Goal: Transaction & Acquisition: Book appointment/travel/reservation

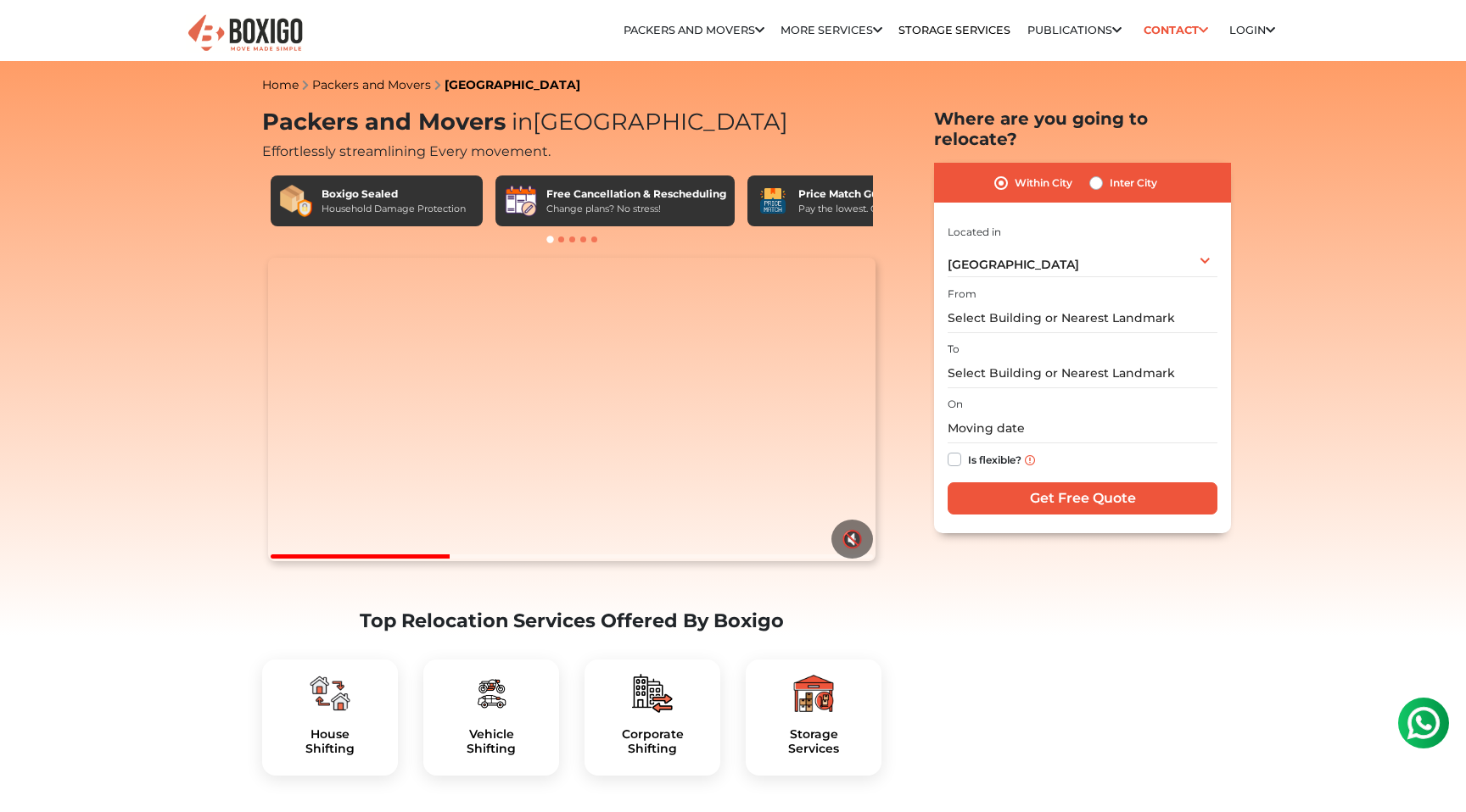
click at [1108, 173] on div "Inter City" at bounding box center [1122, 183] width 68 height 21
click at [1110, 173] on label "Inter City" at bounding box center [1133, 183] width 47 height 21
click at [1090, 173] on input "Inter City" at bounding box center [1096, 182] width 14 height 17
radio input "true"
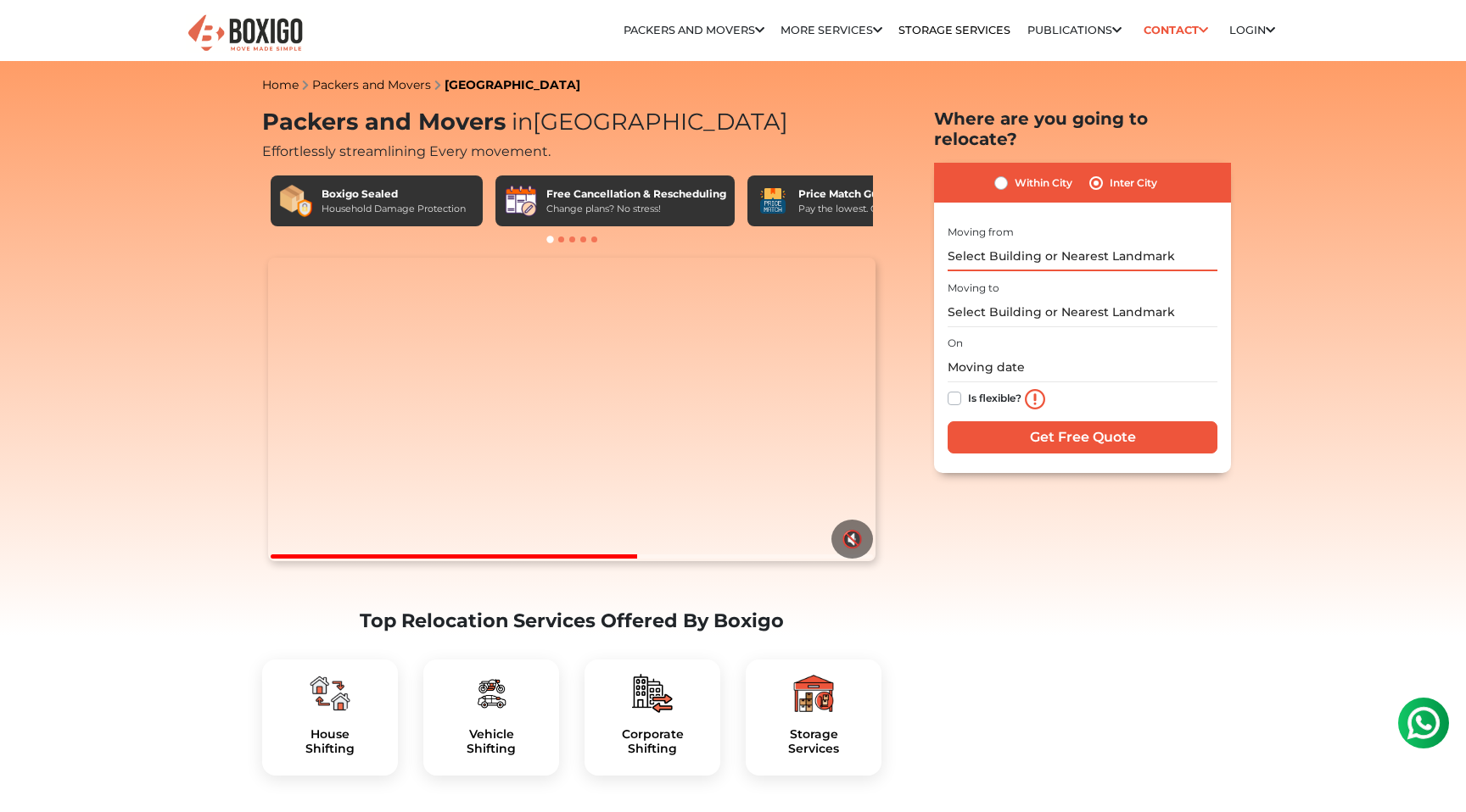
click at [1045, 242] on input "text" at bounding box center [1082, 256] width 270 height 30
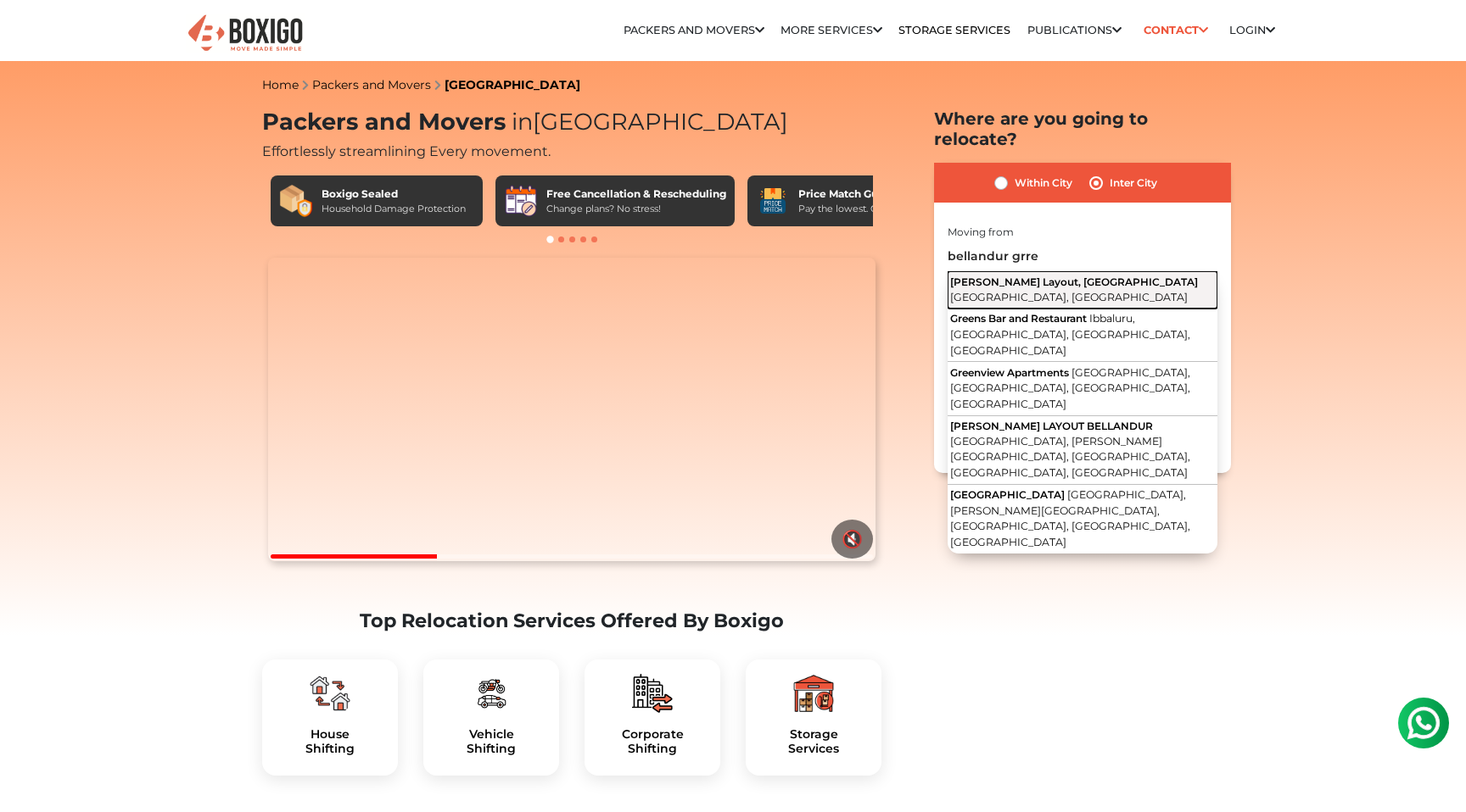
click at [1044, 276] on span "Green Glen Layout, Bellandur" at bounding box center [1074, 282] width 248 height 13
type input "Green Glen Layout, Bellandur, Bengaluru, Karnataka"
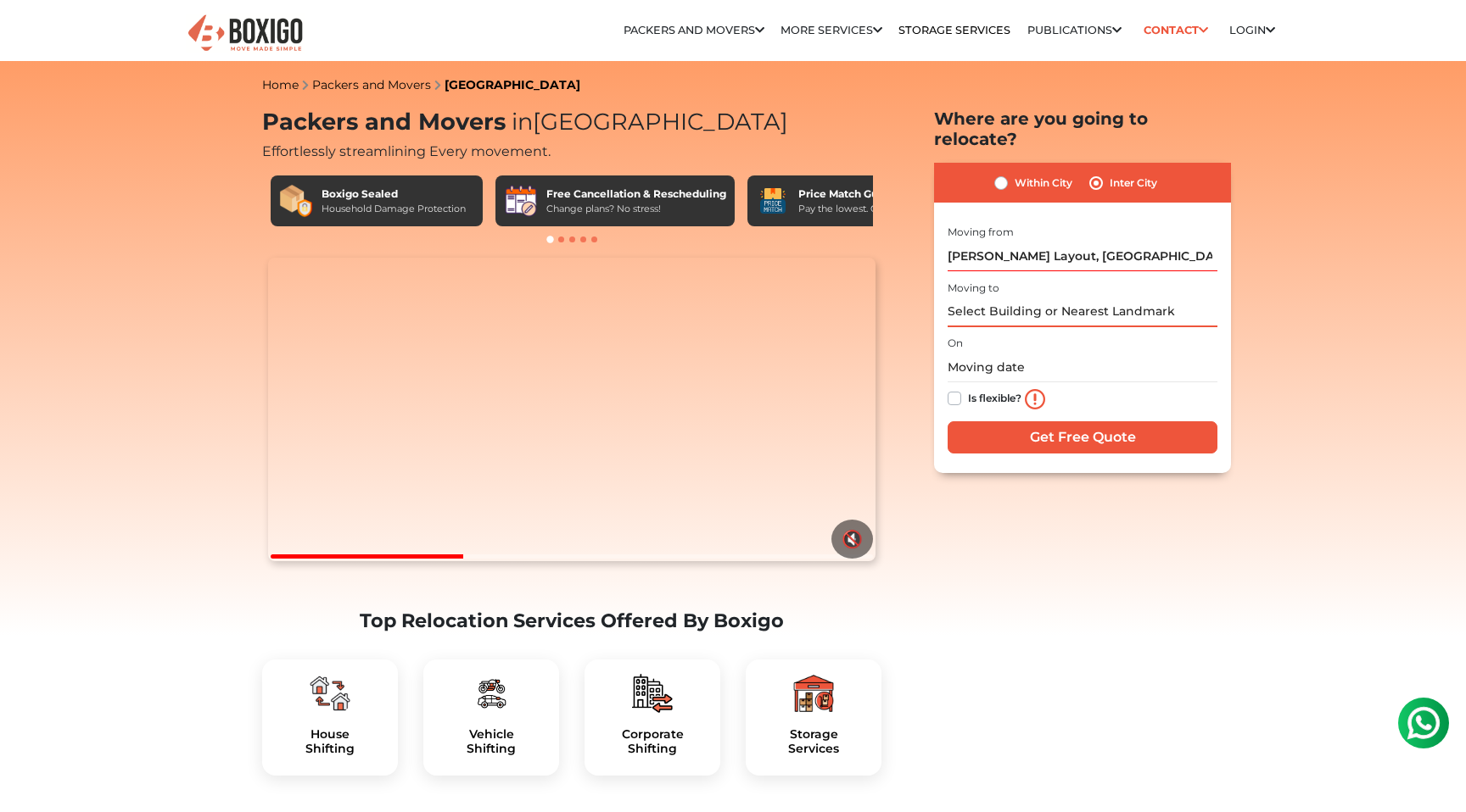
click at [1007, 297] on input "text" at bounding box center [1082, 312] width 270 height 30
type input "m"
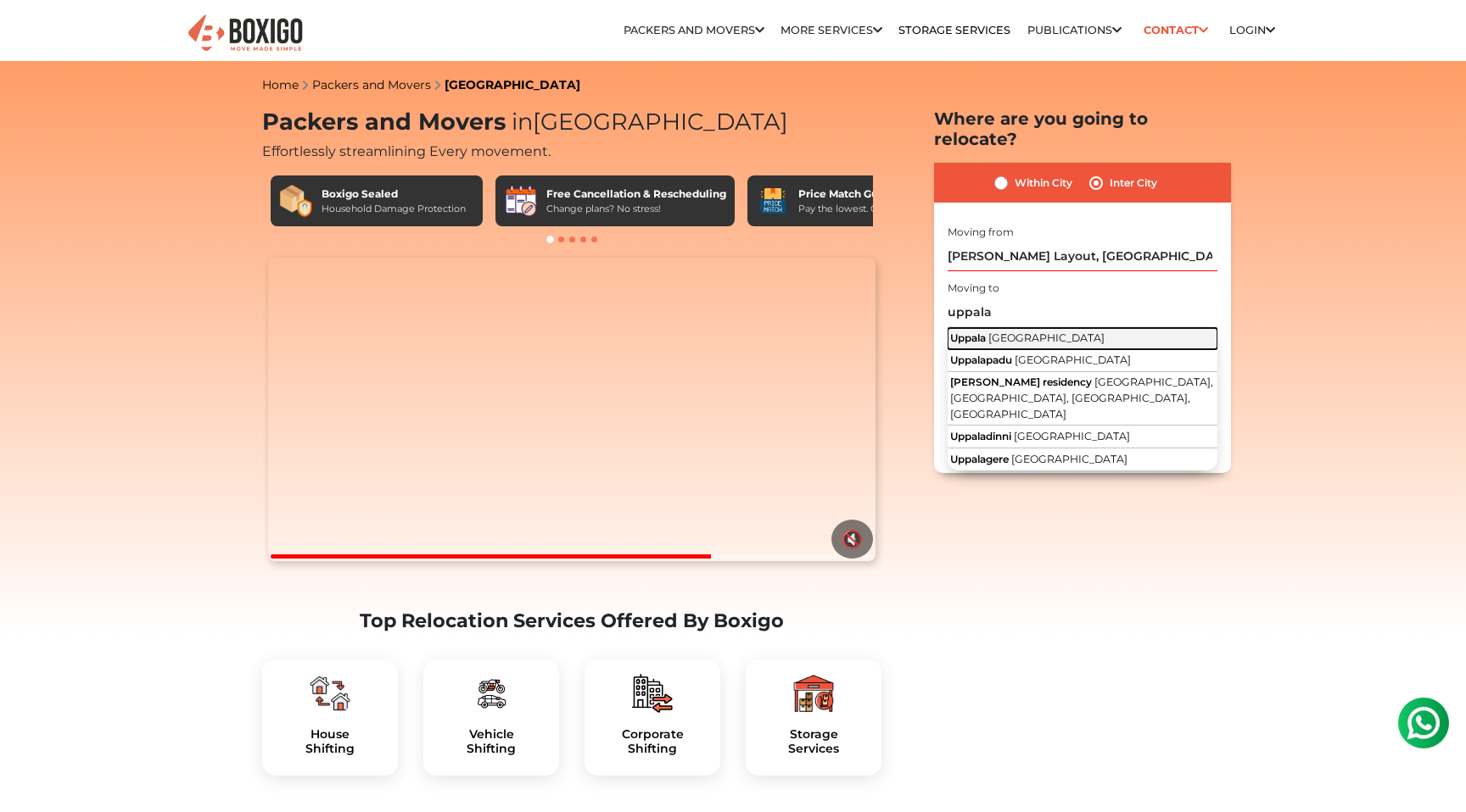
click at [1026, 328] on button "Uppala Kerala" at bounding box center [1082, 339] width 270 height 22
type input "Uppala, Kerala"
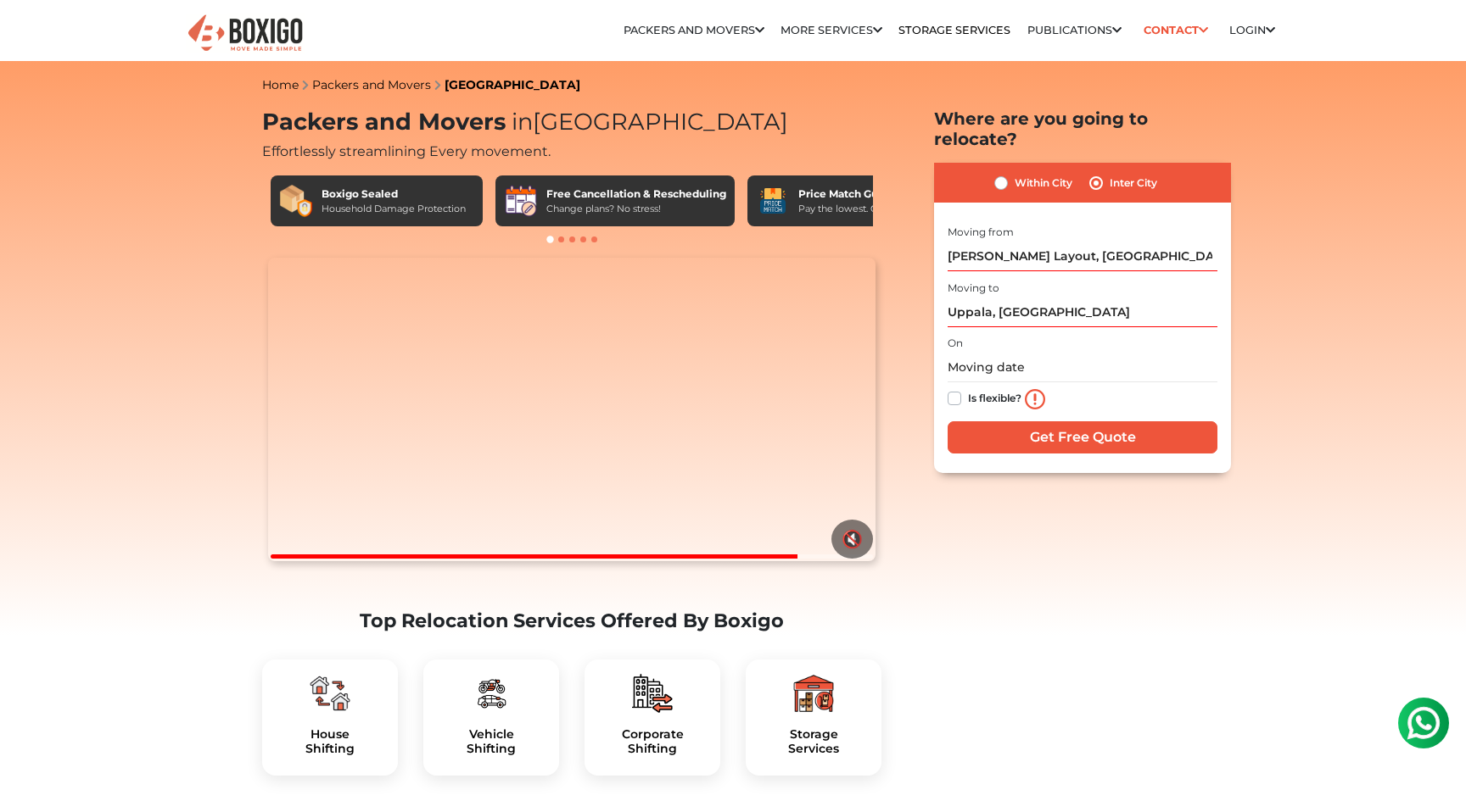
click at [954, 336] on label "On" at bounding box center [955, 343] width 15 height 15
click at [970, 353] on input "text" at bounding box center [1082, 367] width 270 height 30
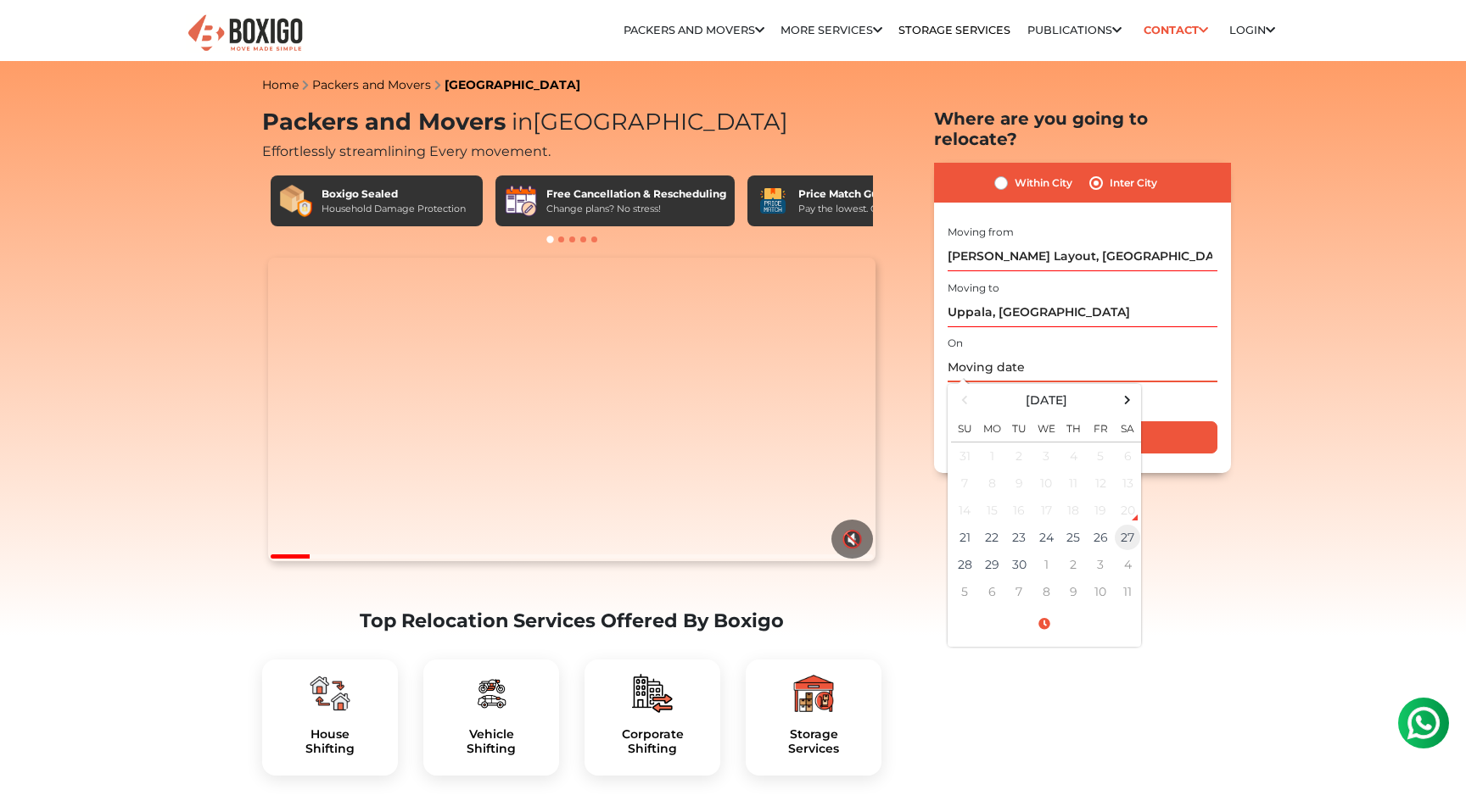
click at [1122, 524] on td "27" at bounding box center [1128, 538] width 27 height 27
type input "09/27/2025 12:00 AM"
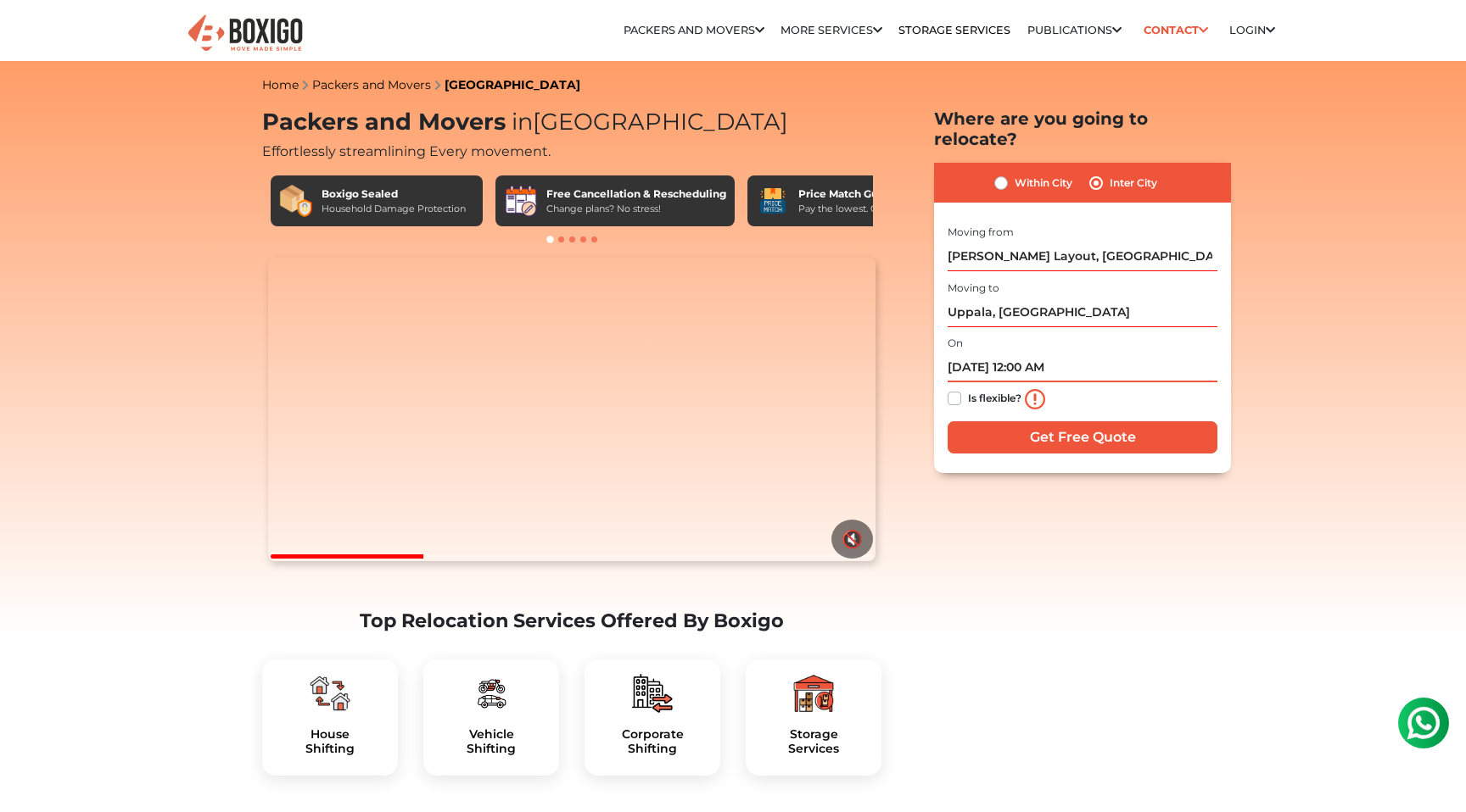
click at [1056, 353] on input "09/27/2025 12:00 AM" at bounding box center [1082, 367] width 270 height 30
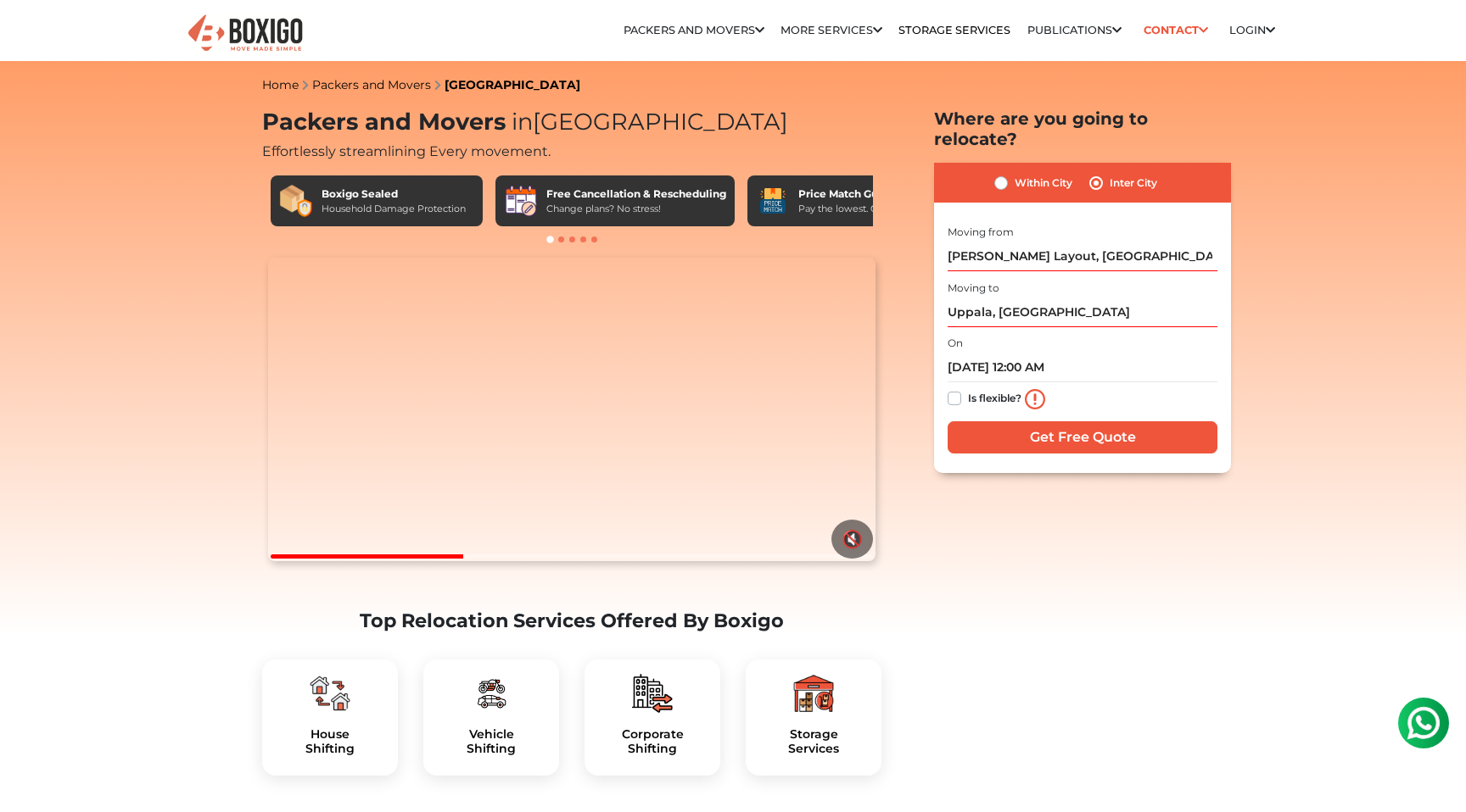
click at [968, 388] on label "Is flexible?" at bounding box center [995, 397] width 53 height 18
click at [956, 388] on input "Is flexible?" at bounding box center [954, 397] width 14 height 17
checkbox input "true"
click at [994, 422] on input "Get Free Quote" at bounding box center [1082, 438] width 270 height 33
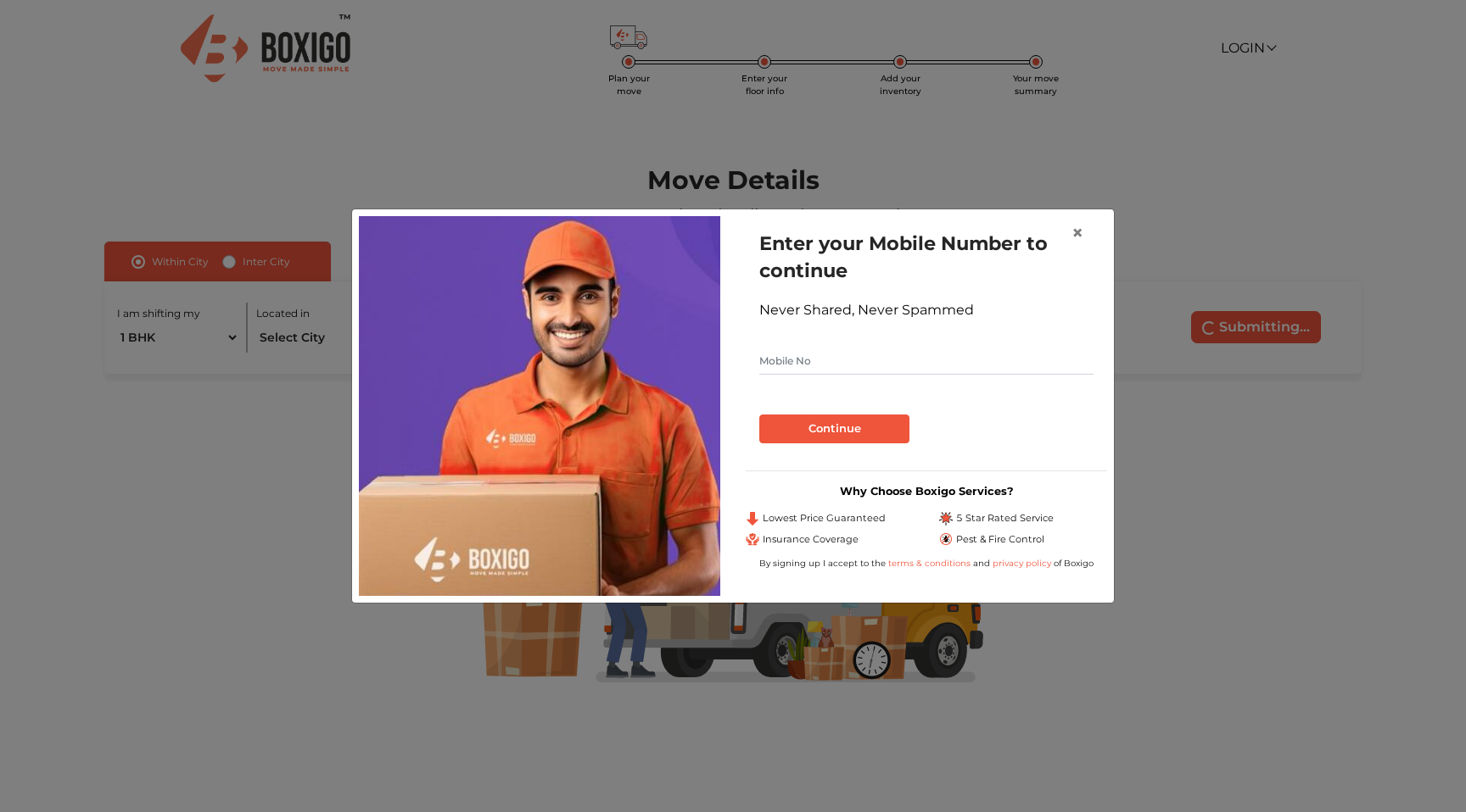
click at [948, 364] on input "text" at bounding box center [926, 361] width 334 height 27
type input "9746522725"
click at [792, 422] on button "Continue" at bounding box center [834, 429] width 150 height 29
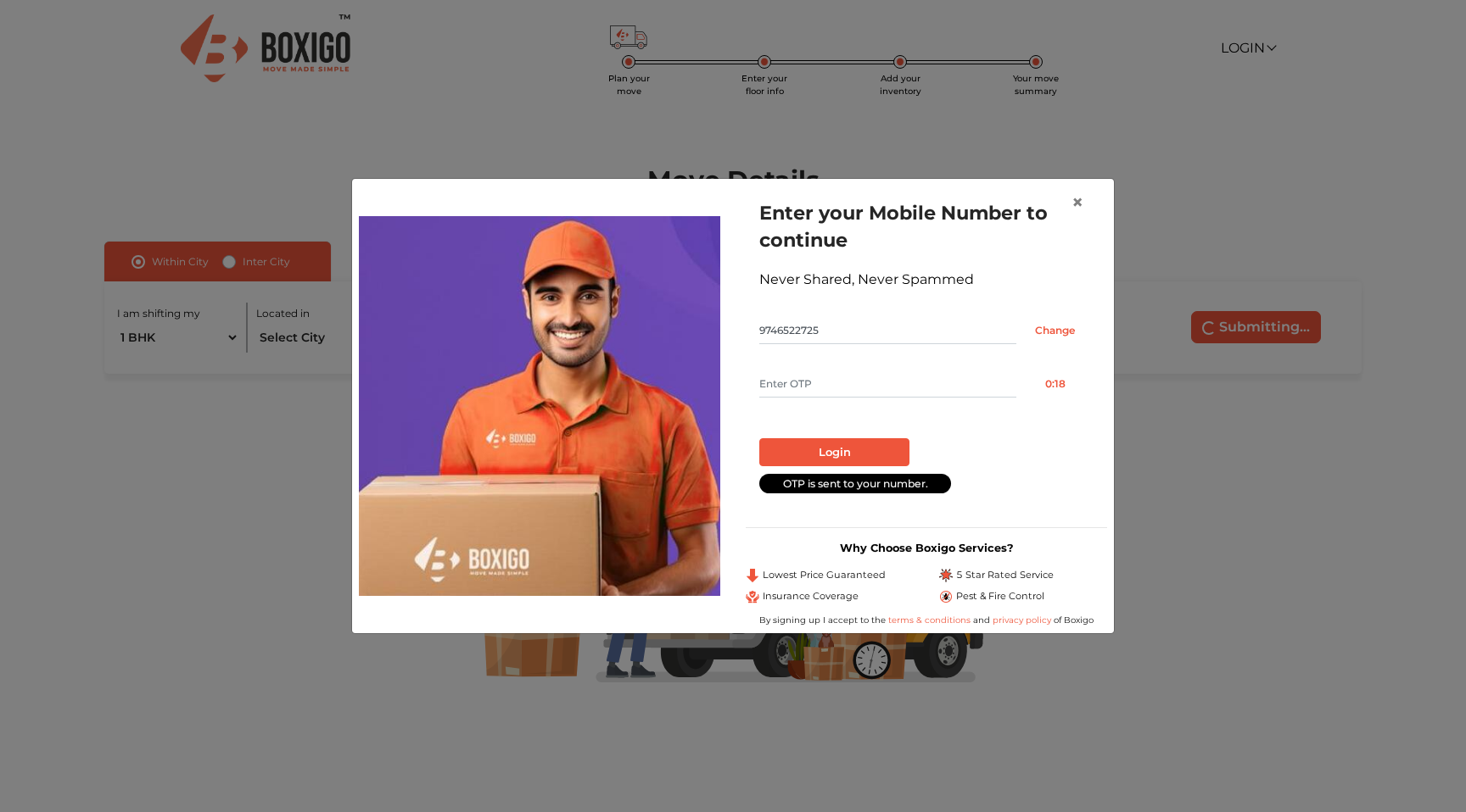
click at [803, 388] on input "text" at bounding box center [888, 385] width 257 height 27
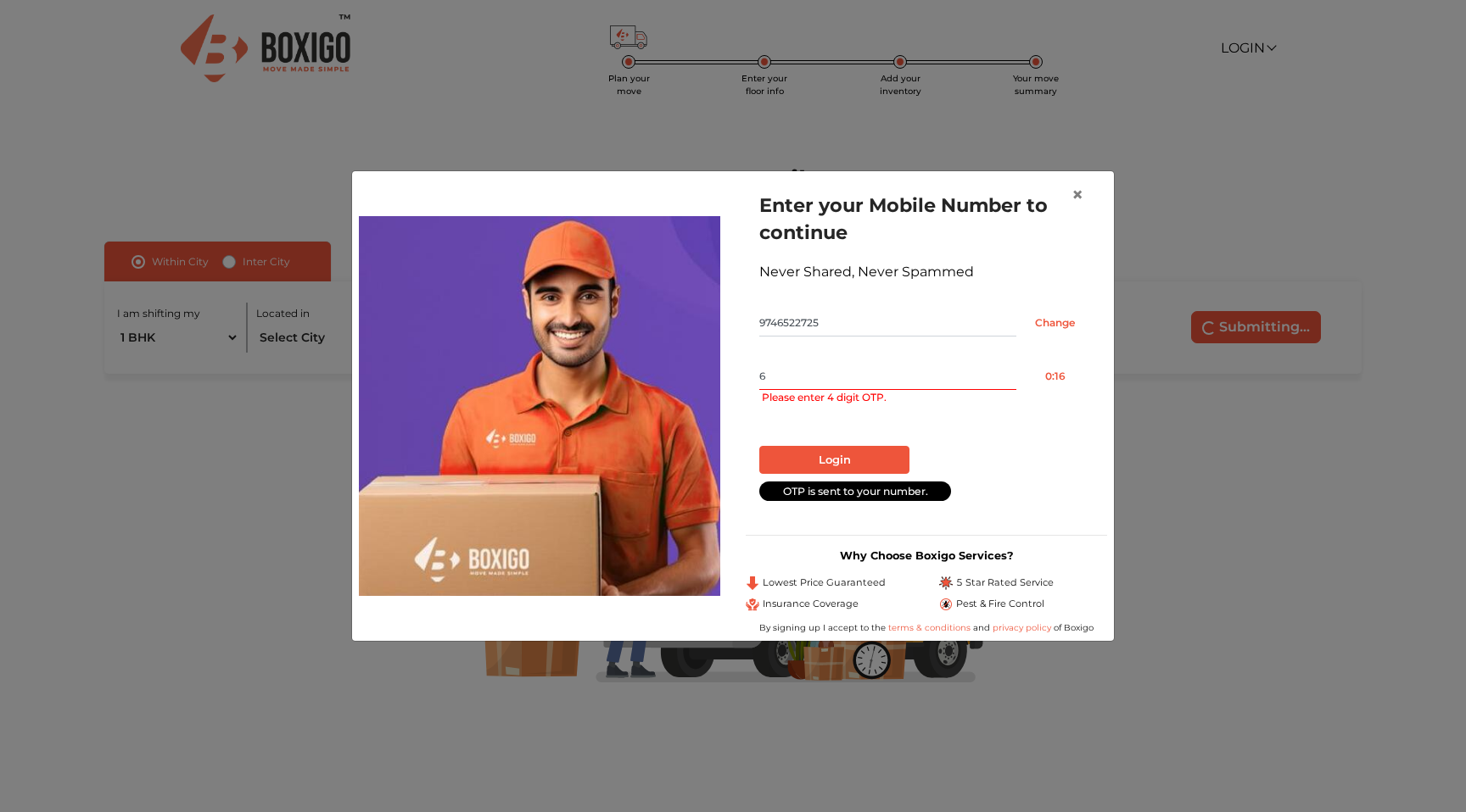
click at [803, 388] on input "6" at bounding box center [888, 377] width 257 height 27
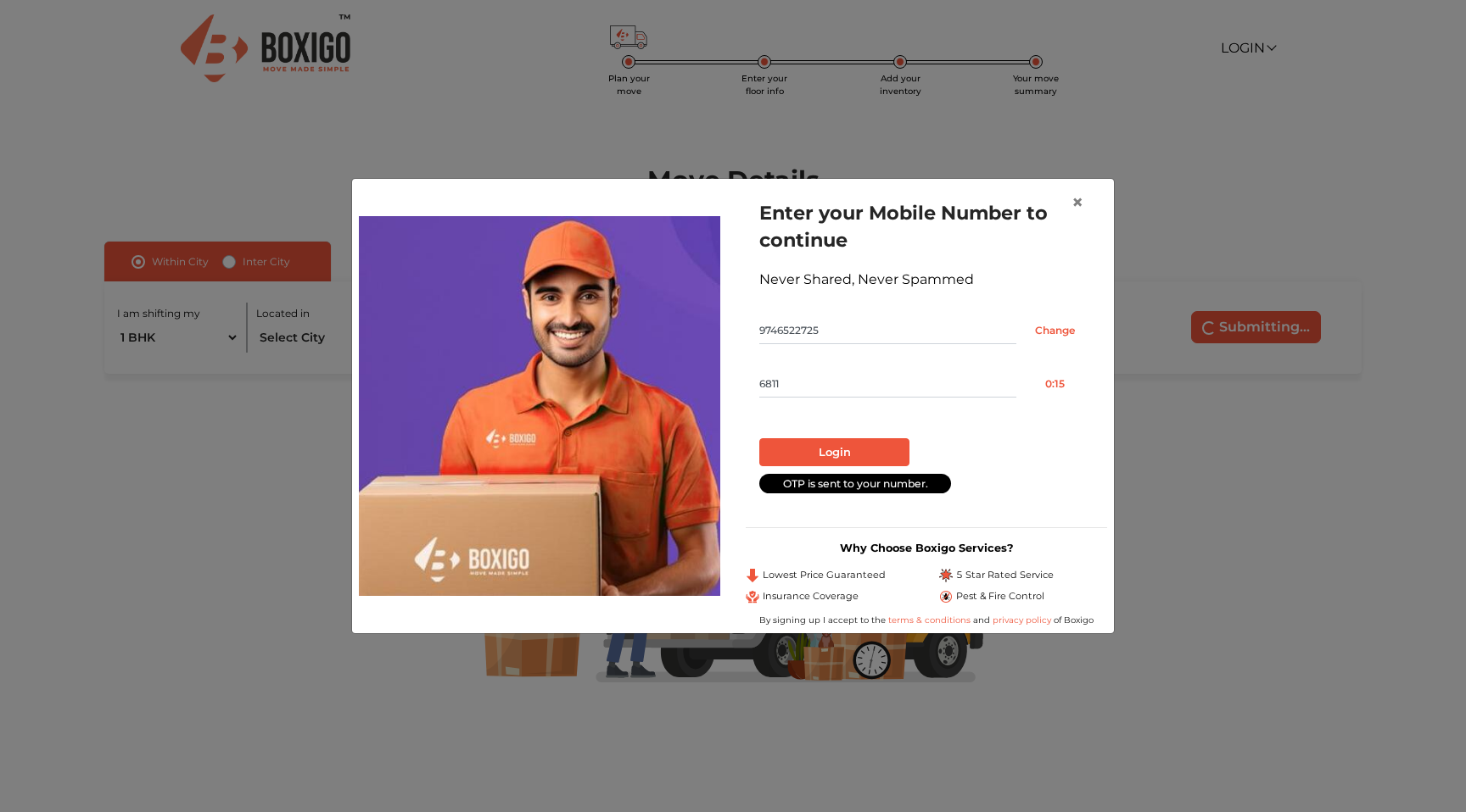
type input "6811"
click at [877, 447] on button "Login" at bounding box center [834, 453] width 150 height 29
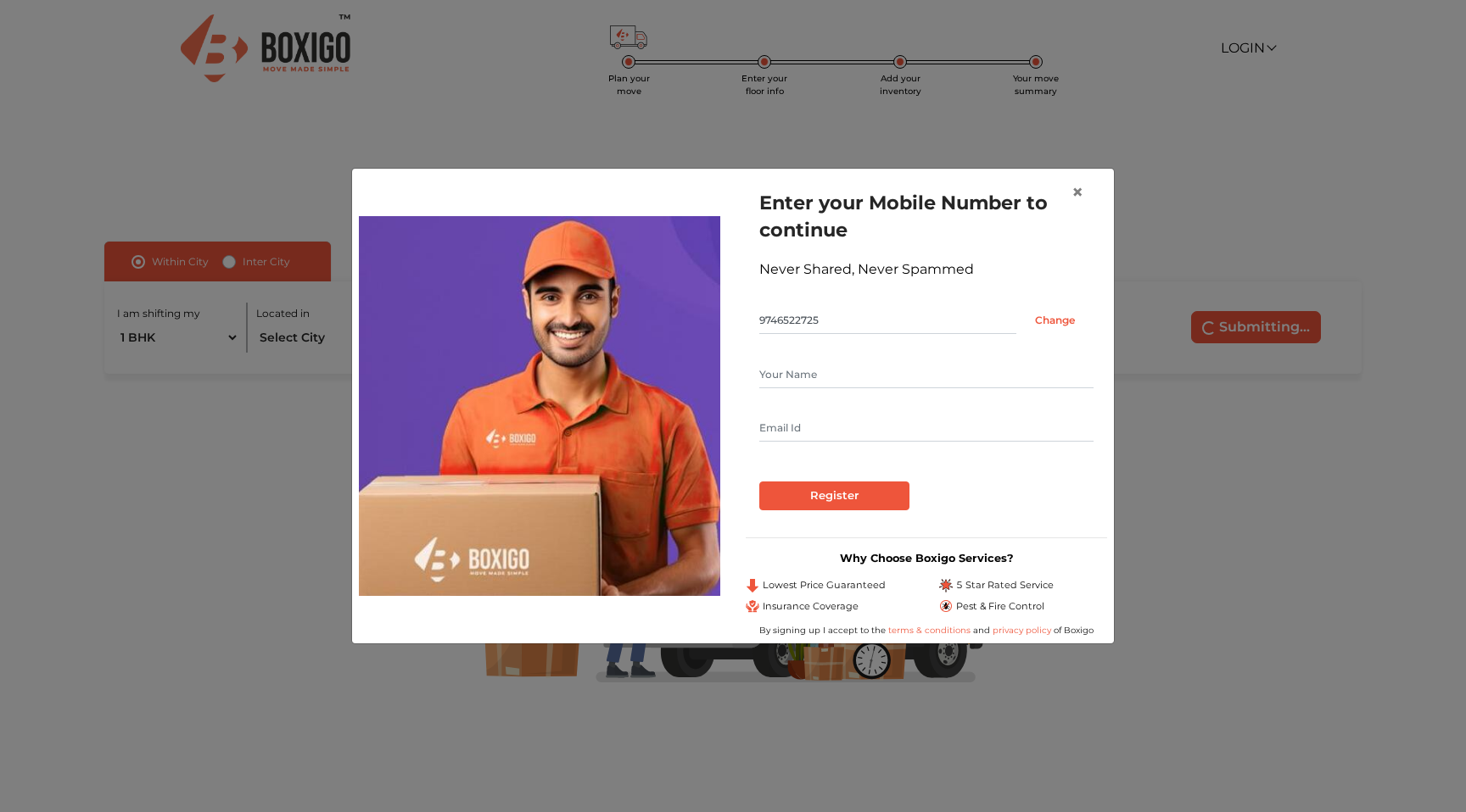
click at [843, 375] on input "text" at bounding box center [926, 375] width 334 height 27
type input "[PERSON_NAME] e"
click at [817, 439] on input "text" at bounding box center [926, 428] width 334 height 27
type input "[EMAIL_ADDRESS][DOMAIN_NAME]"
click at [814, 484] on input "Register" at bounding box center [834, 496] width 150 height 29
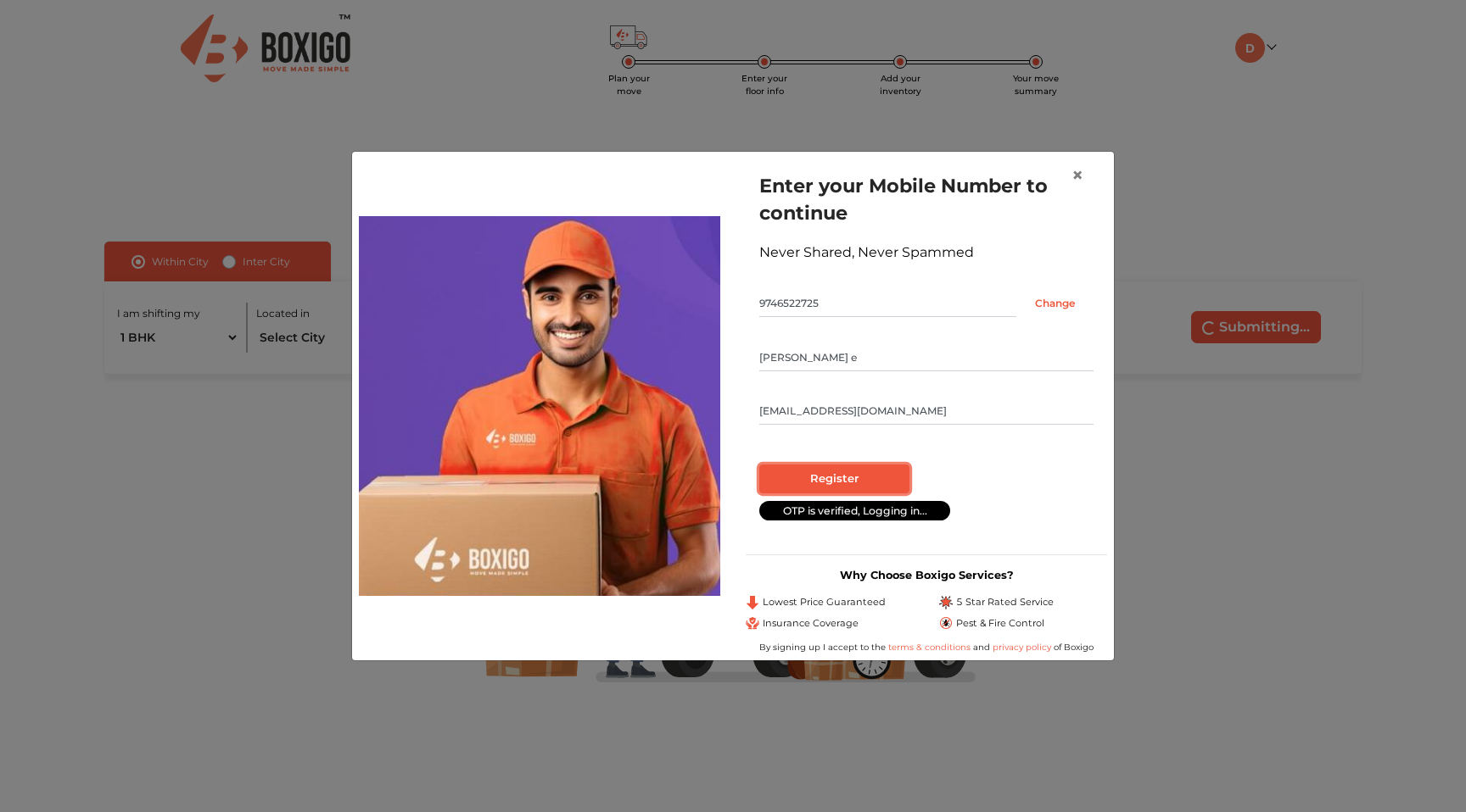
radio input "false"
radio input "true"
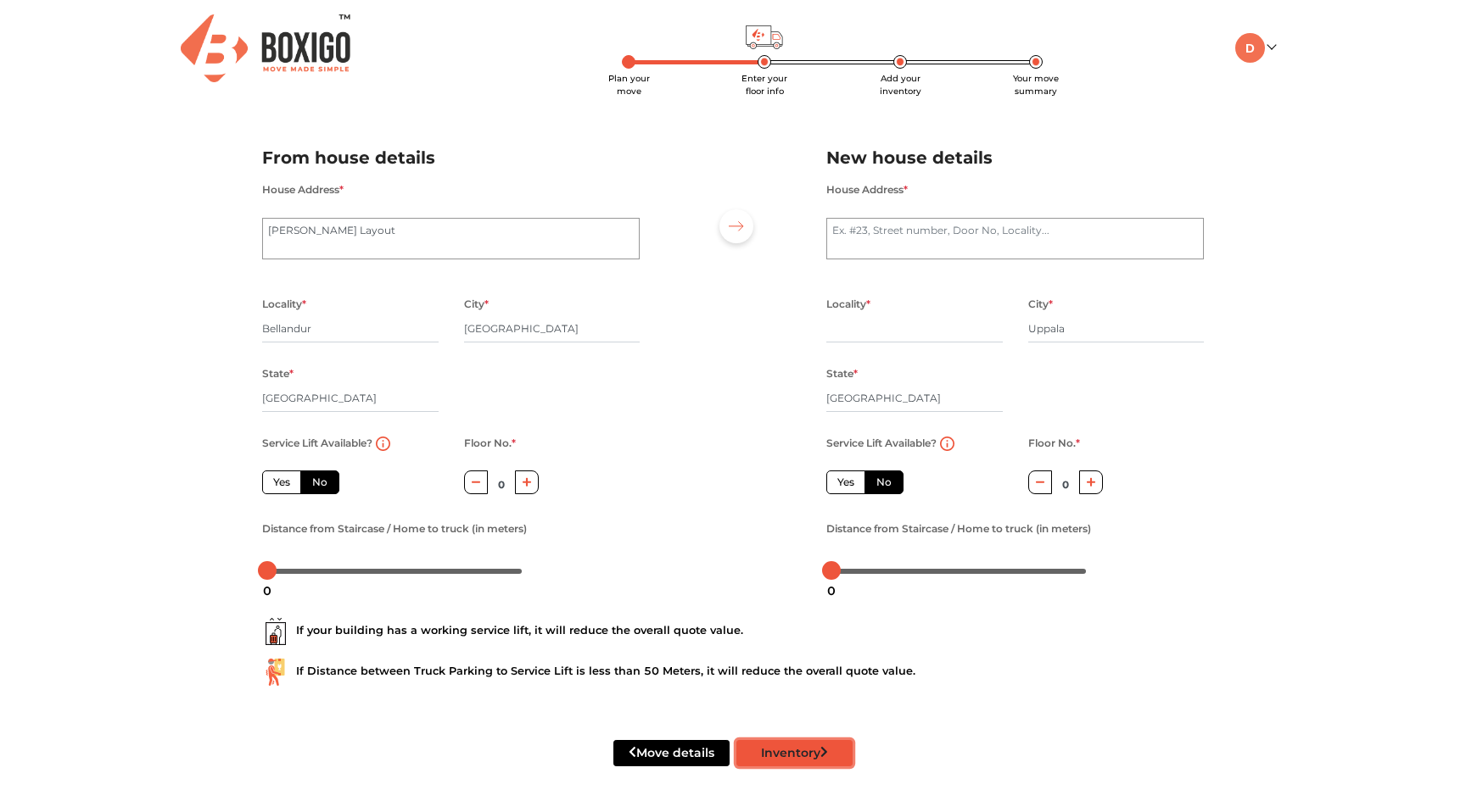
click at [815, 755] on button "Inventory" at bounding box center [794, 753] width 117 height 27
radio input "true"
click at [848, 237] on textarea "House Address *" at bounding box center [1014, 238] width 378 height 42
